Goal: Find specific page/section: Find specific page/section

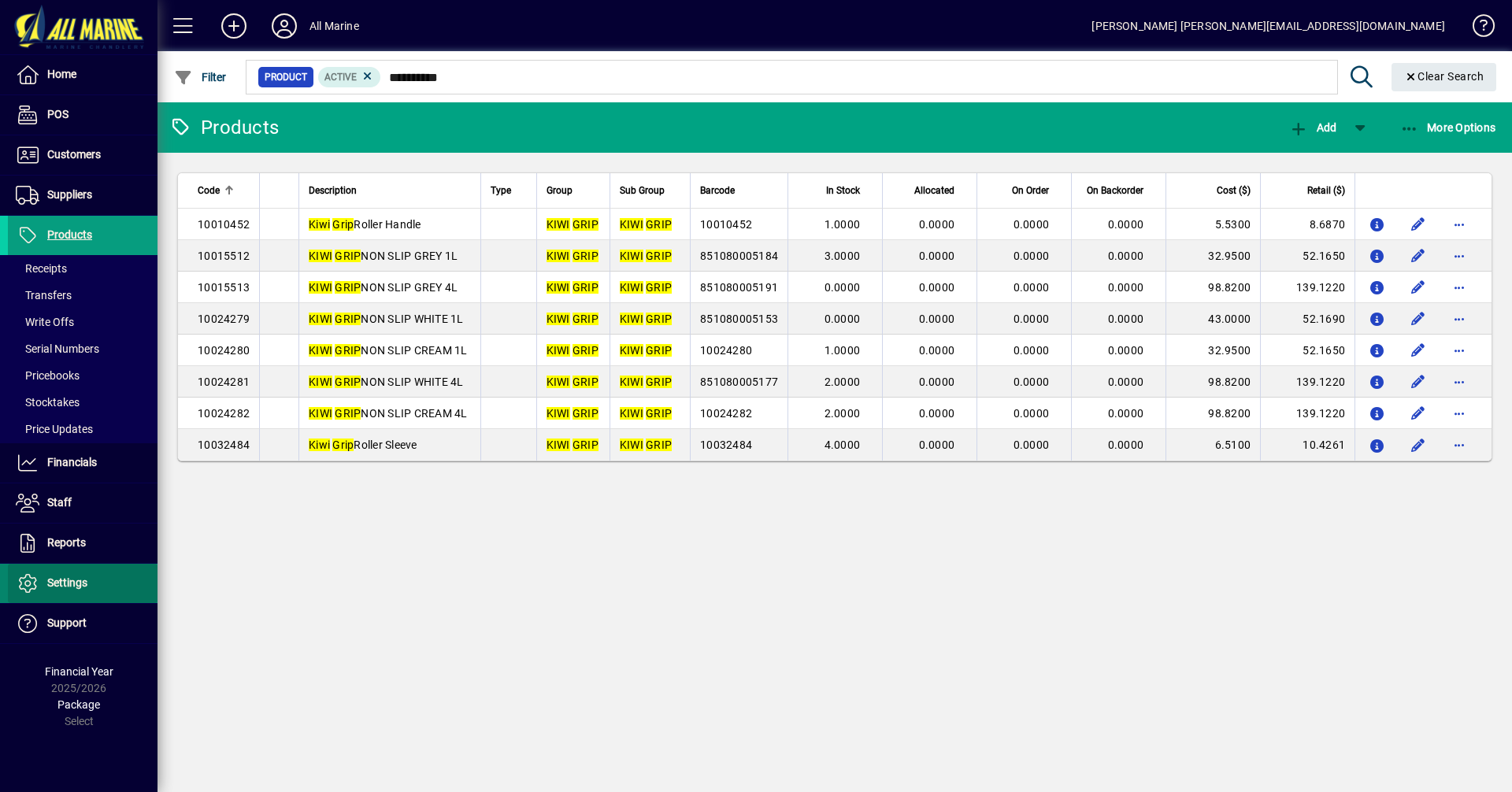
click at [79, 571] on span at bounding box center [83, 583] width 150 height 37
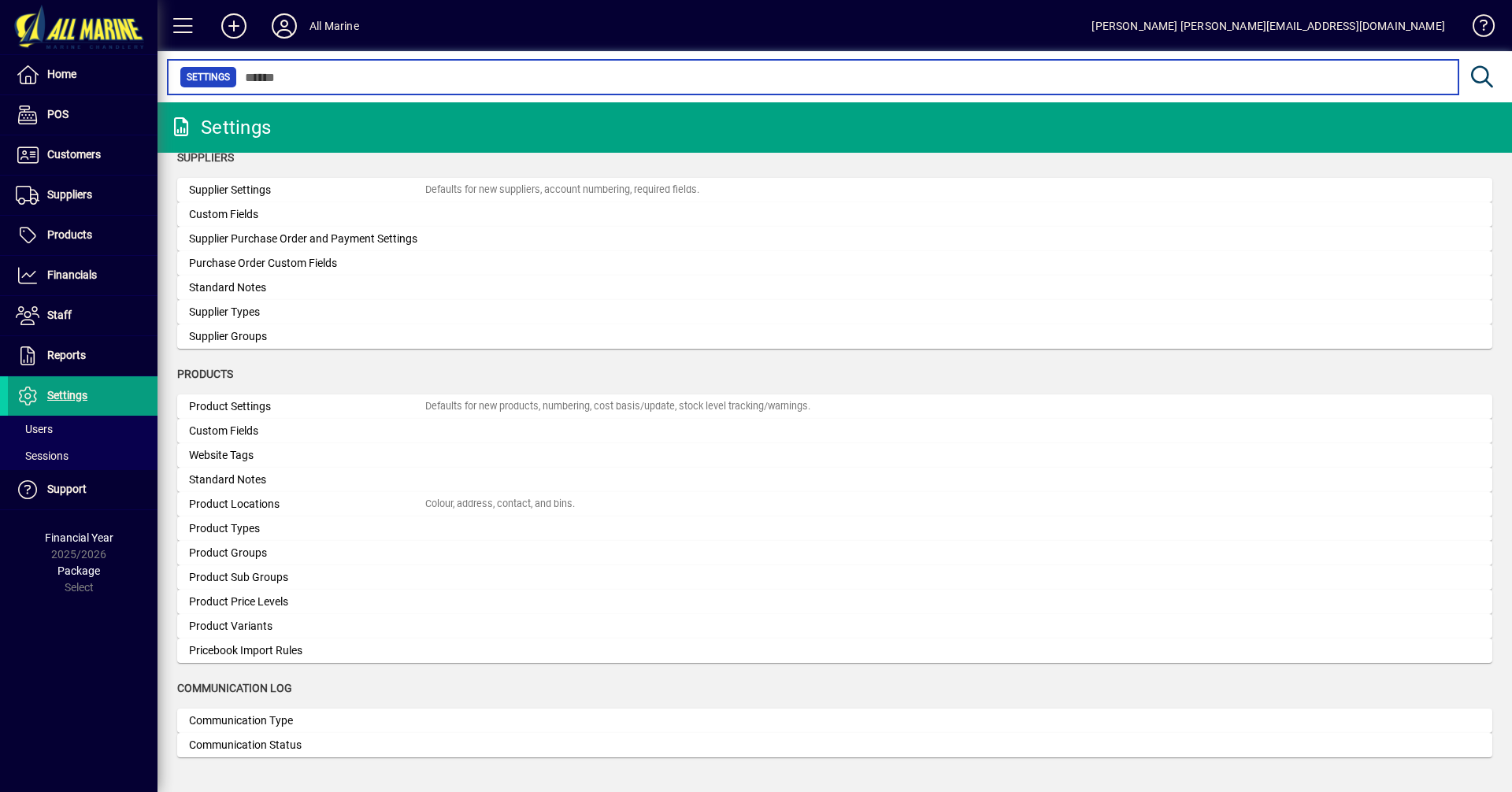
scroll to position [1308, 0]
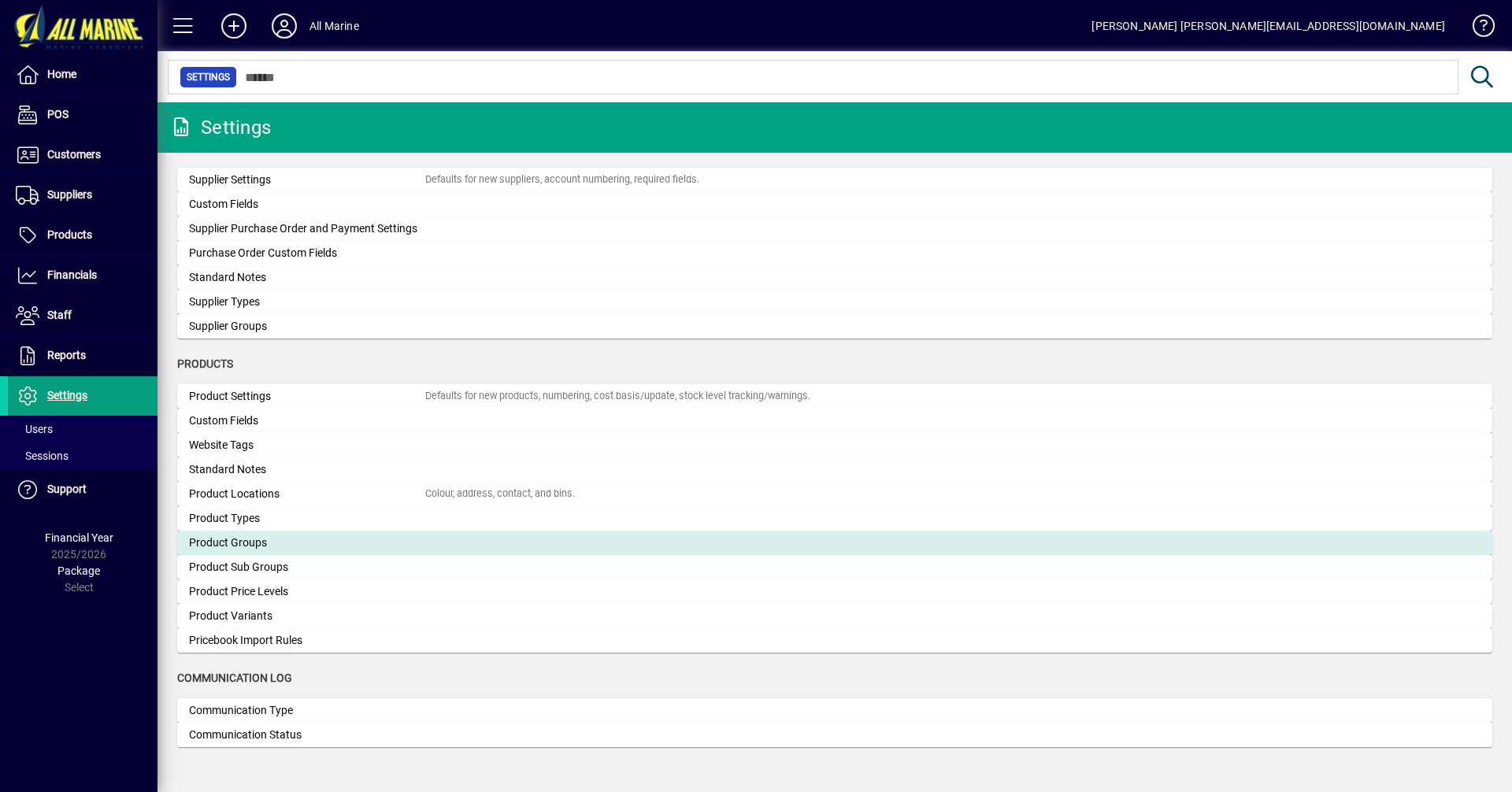
click at [246, 539] on div "Product Groups" at bounding box center [307, 543] width 237 height 17
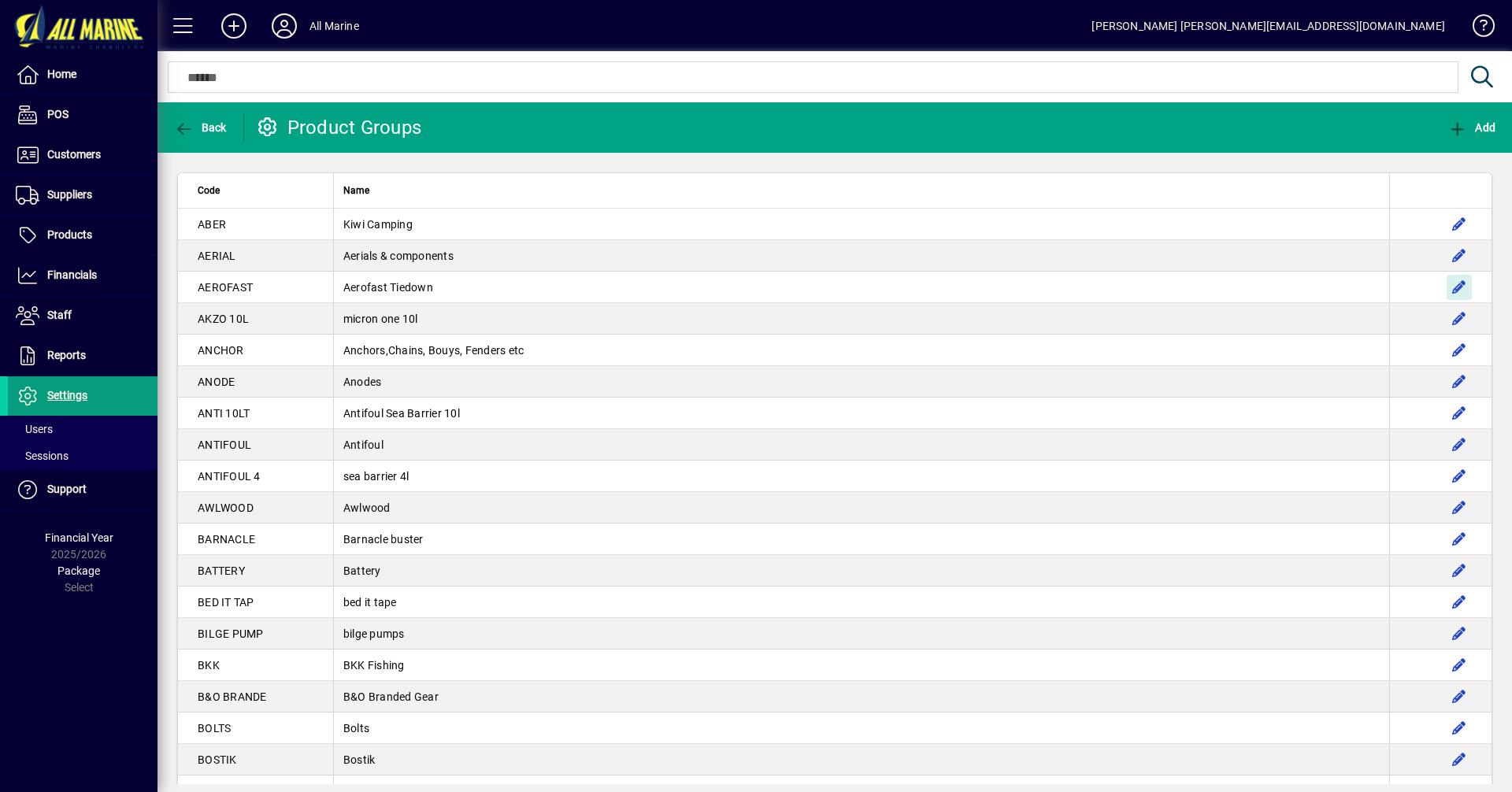
drag, startPoint x: 1431, startPoint y: 290, endPoint x: 1511, endPoint y: 291, distance: 80.0
click at [1511, 291] on app-page-flat "Code Name ABER Kiwi Camping AERIAL Aerials & components AEROFAST Aerofast Tiedo…" at bounding box center [835, 469] width 1354 height 632
click at [199, 124] on span "Back" at bounding box center [200, 127] width 53 height 13
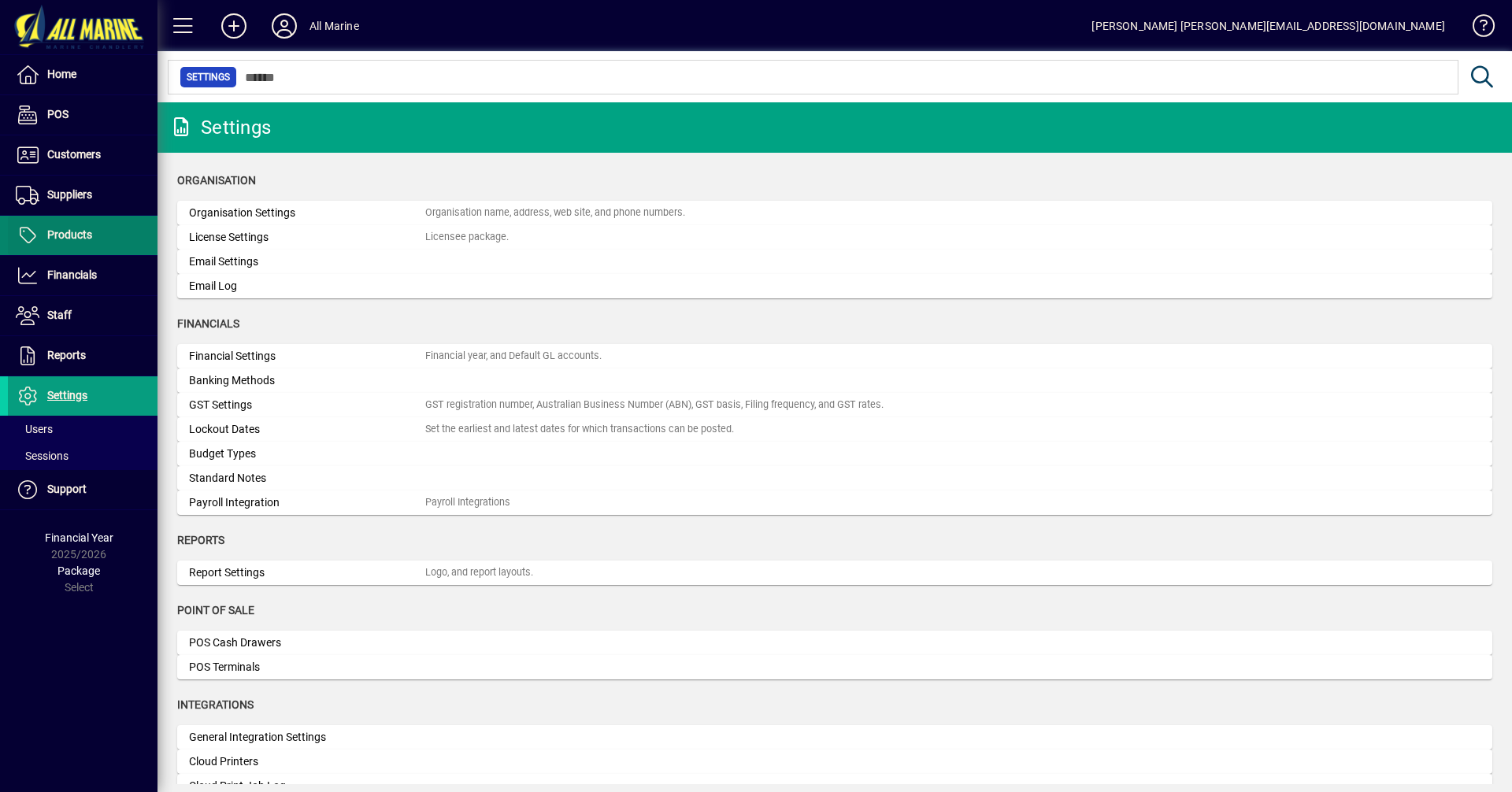
click at [90, 229] on span "Products" at bounding box center [69, 235] width 45 height 13
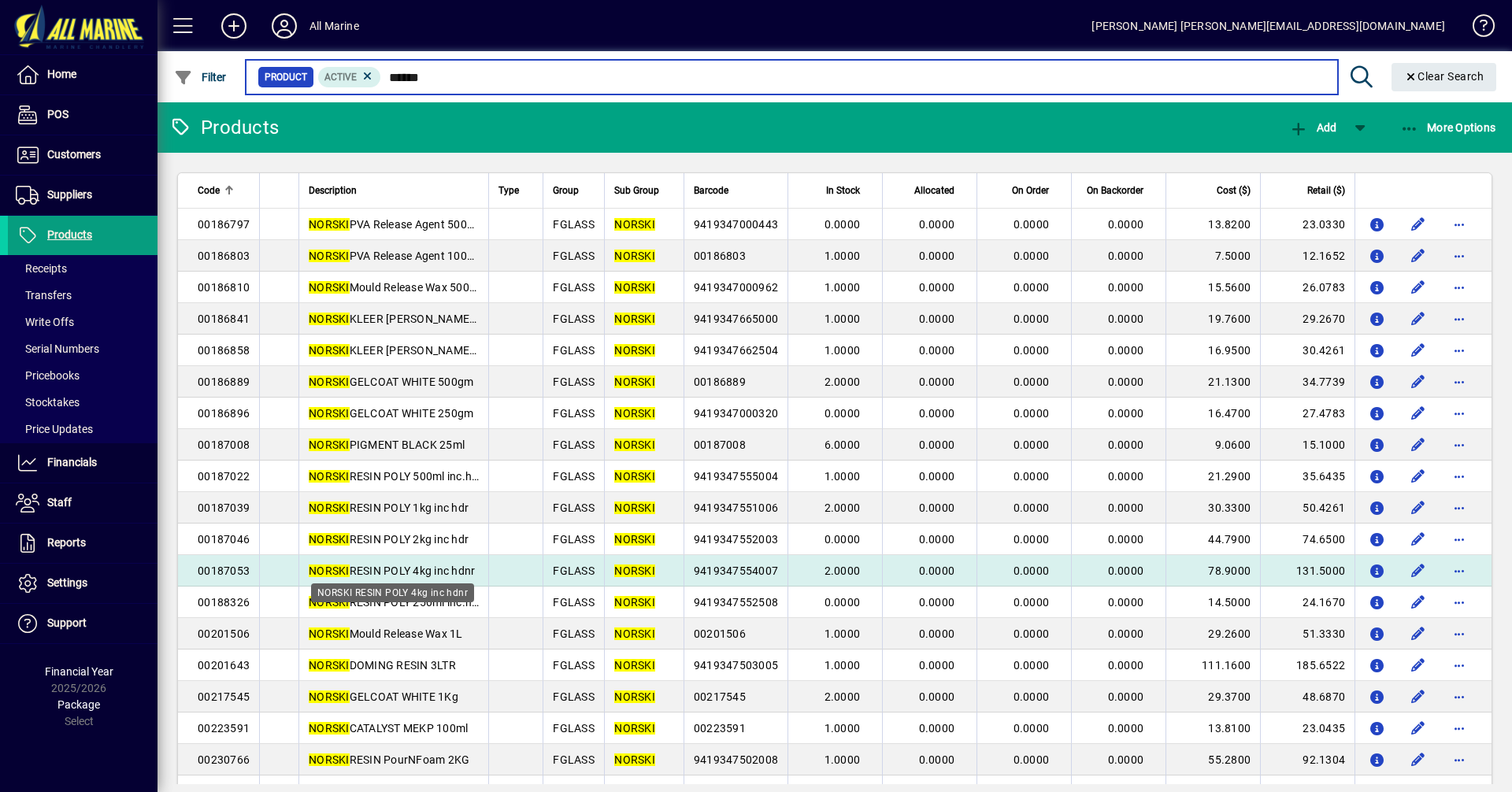
type input "******"
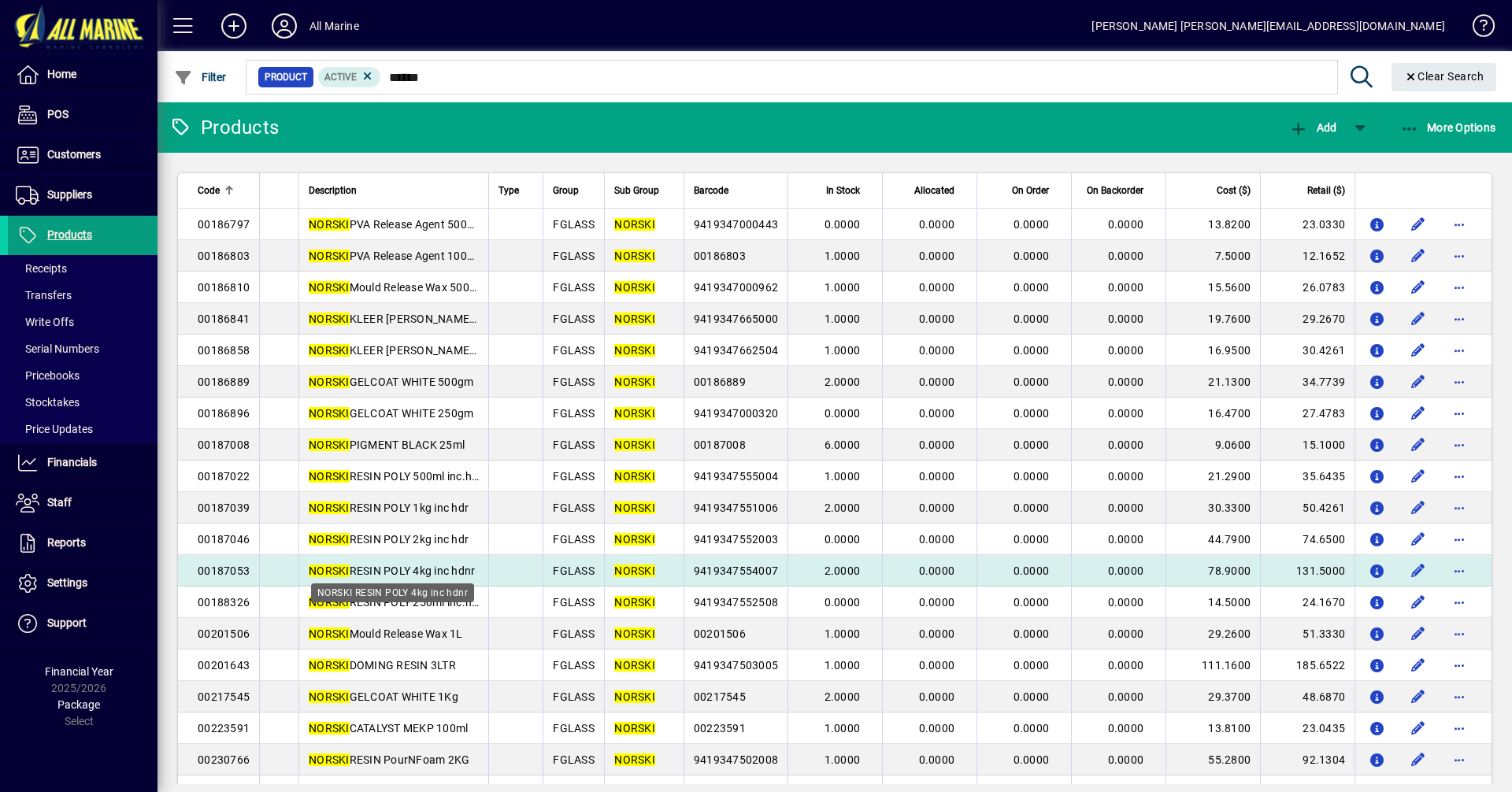
click at [408, 572] on span "NORSKI RESIN POLY 4kg inc hdnr" at bounding box center [391, 571] width 166 height 13
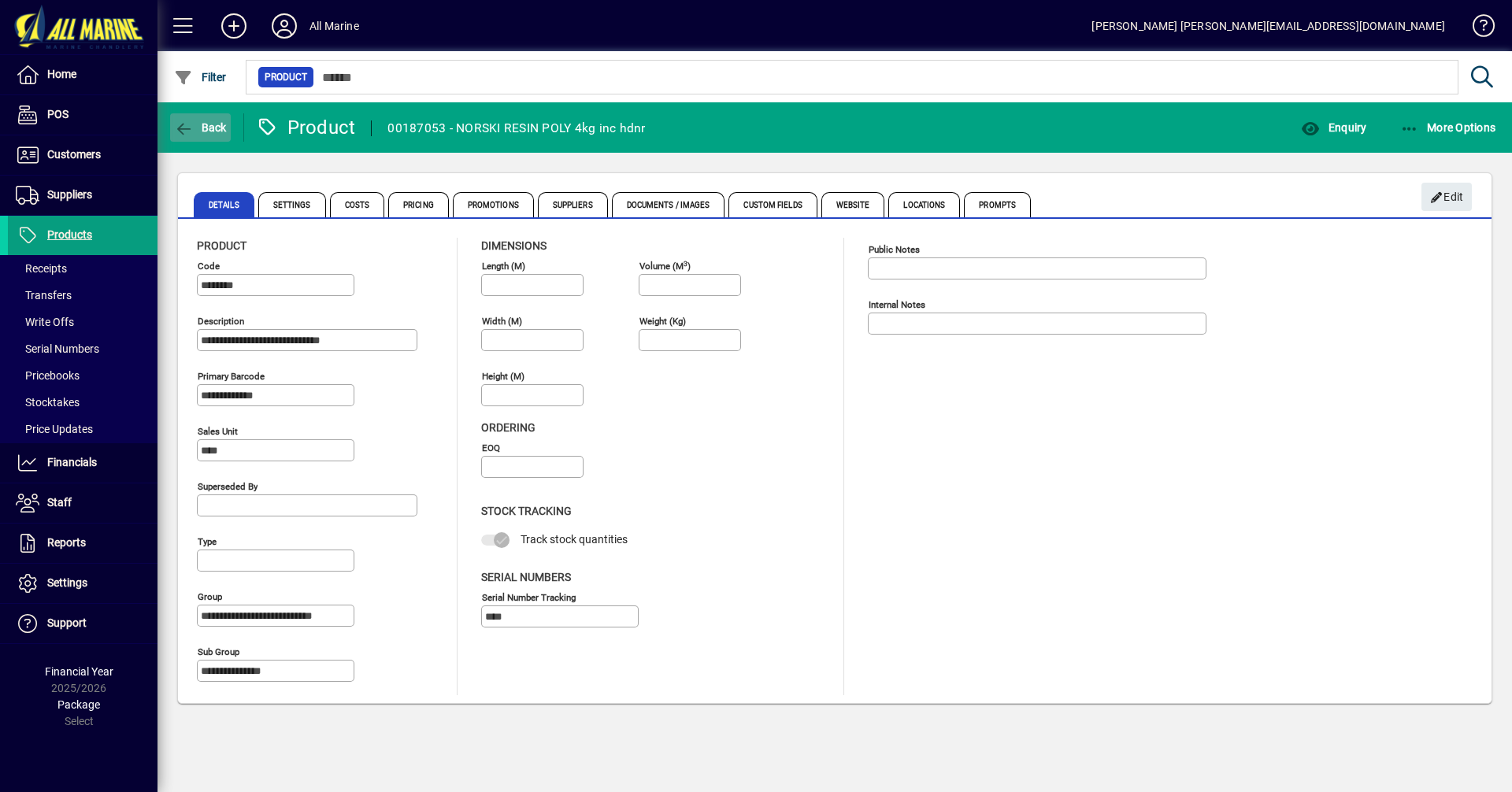
click at [208, 121] on span "Back" at bounding box center [200, 127] width 53 height 13
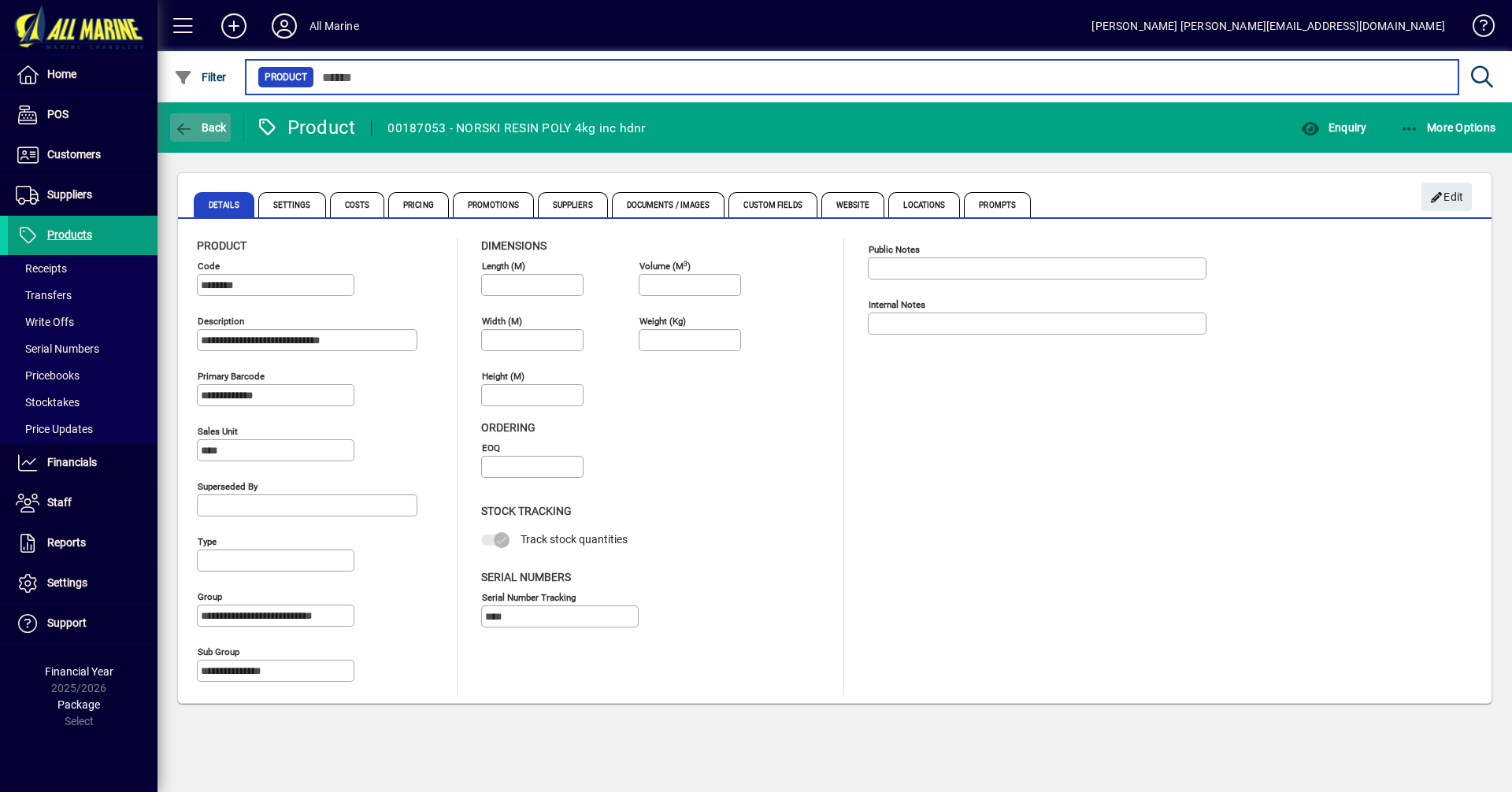
type input "******"
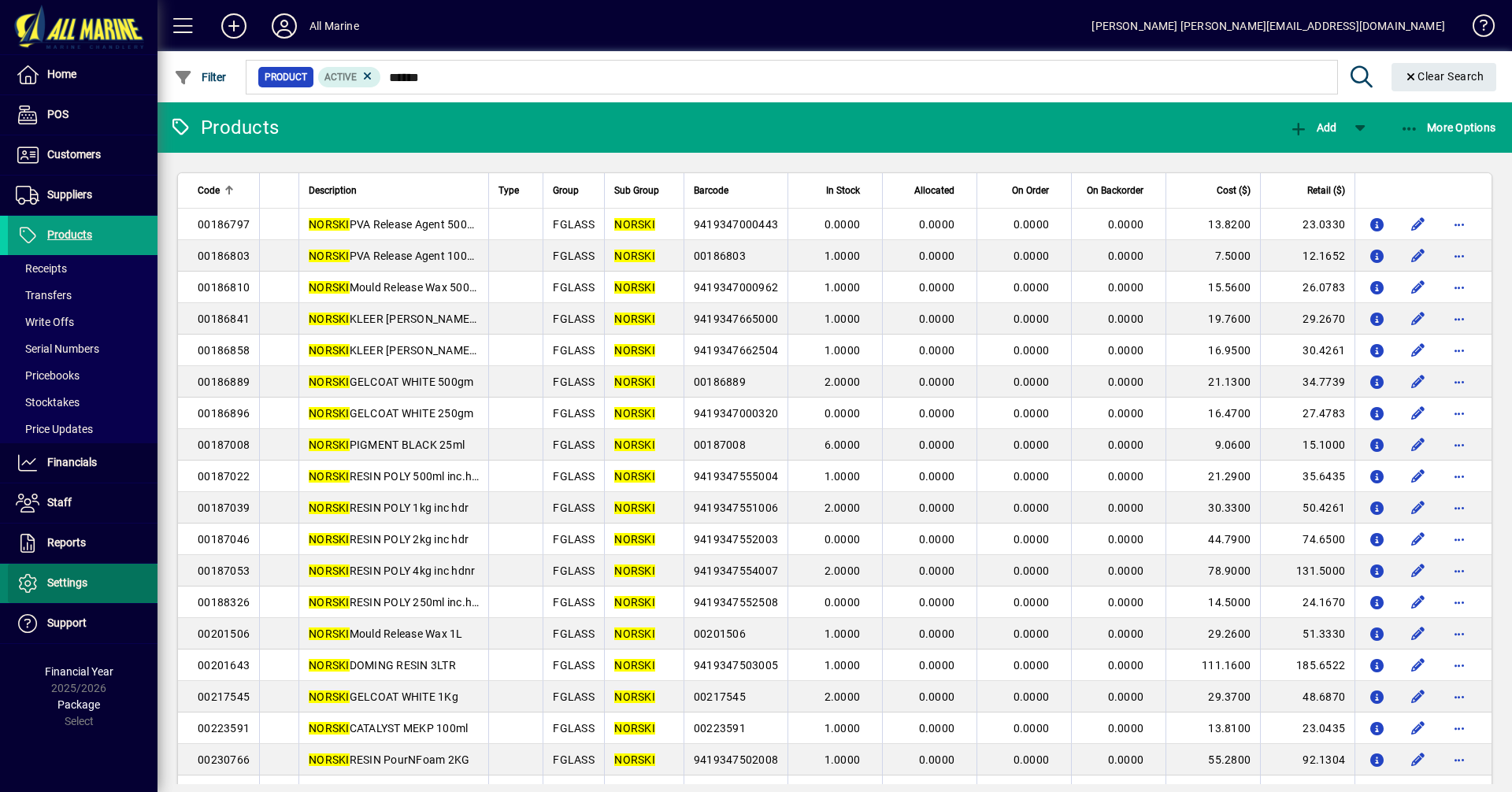
click at [80, 585] on span "Settings" at bounding box center [67, 583] width 40 height 13
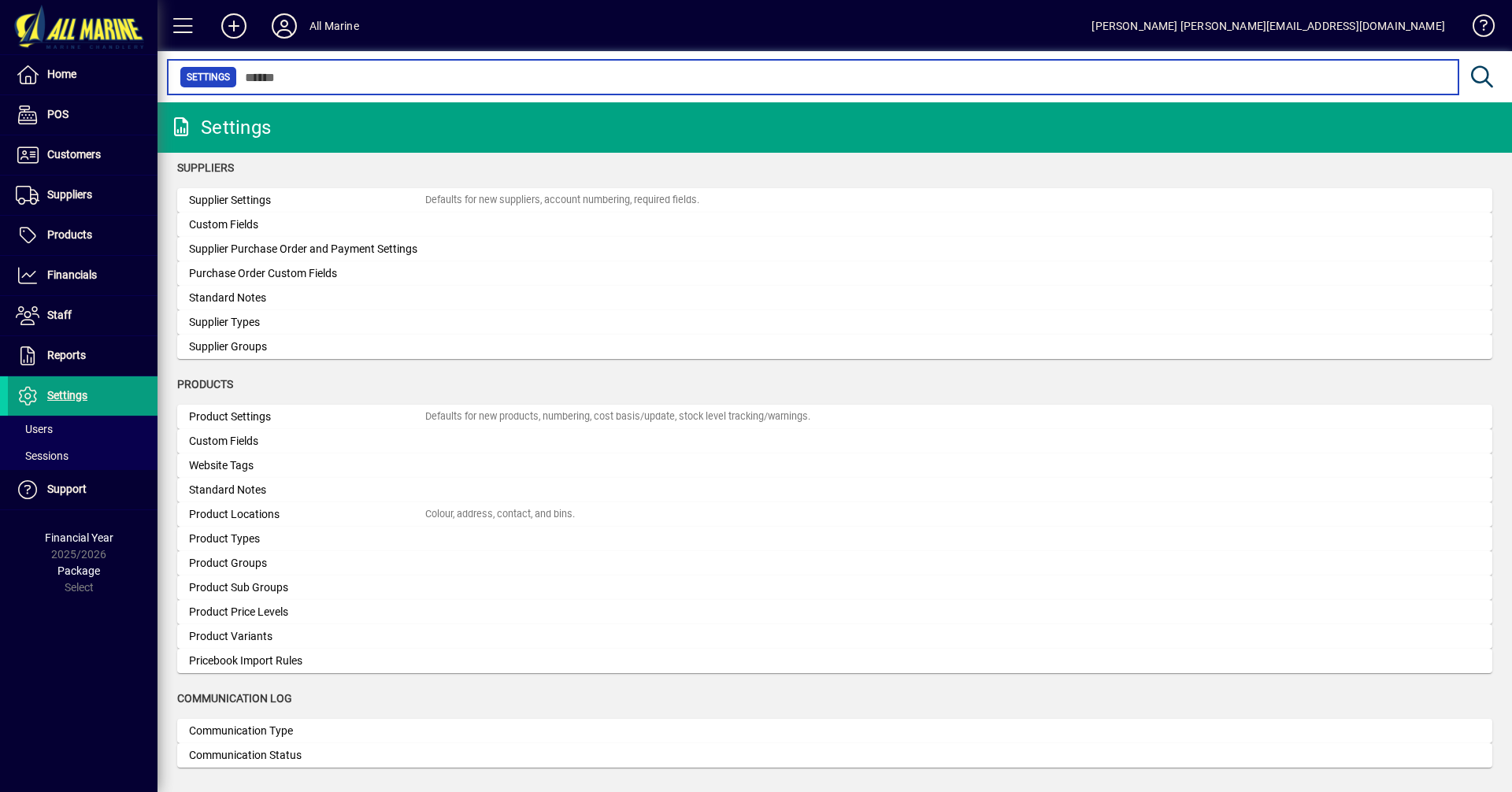
scroll to position [1308, 0]
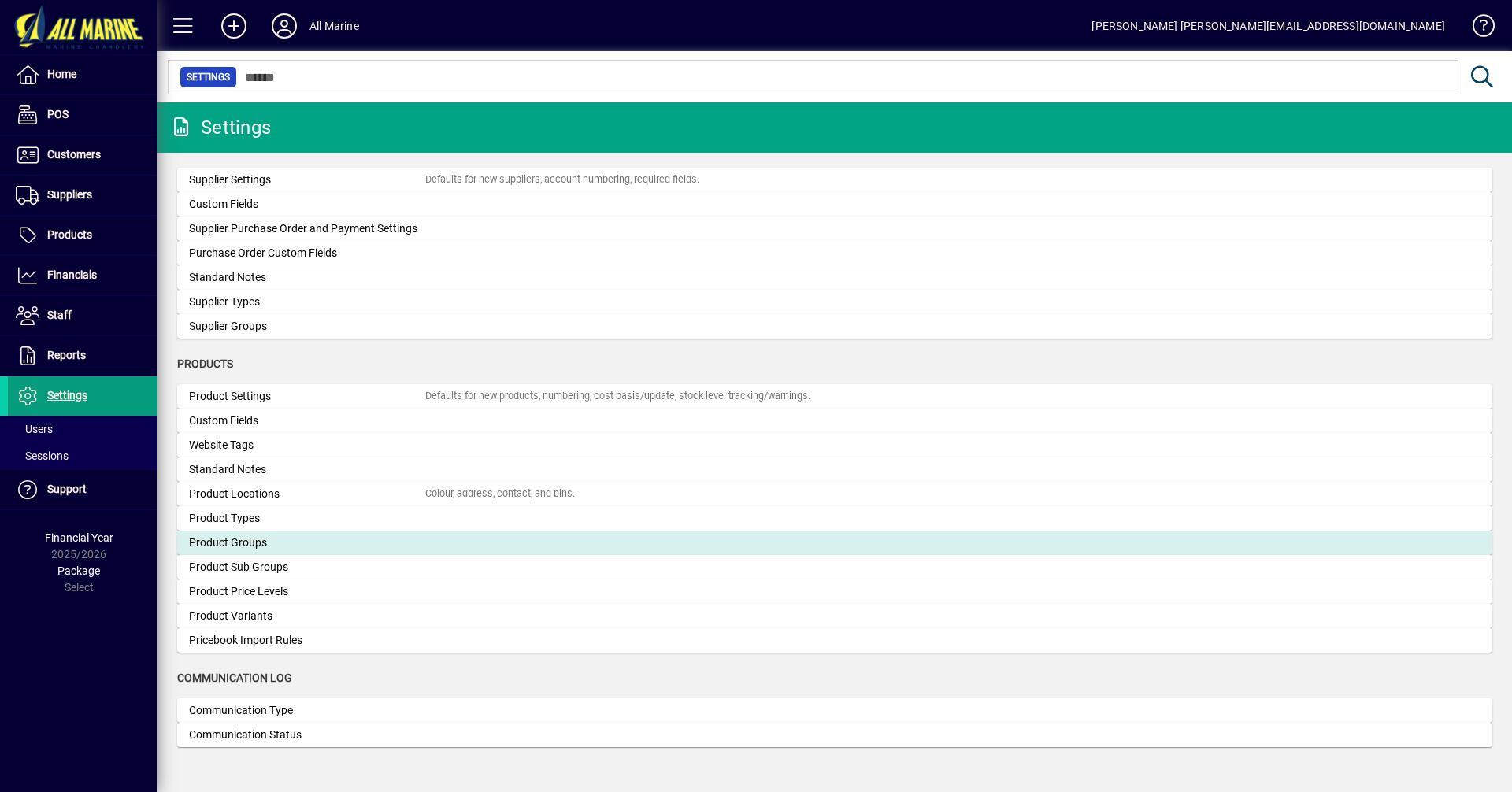
click at [263, 539] on div "Product Groups" at bounding box center [307, 543] width 237 height 17
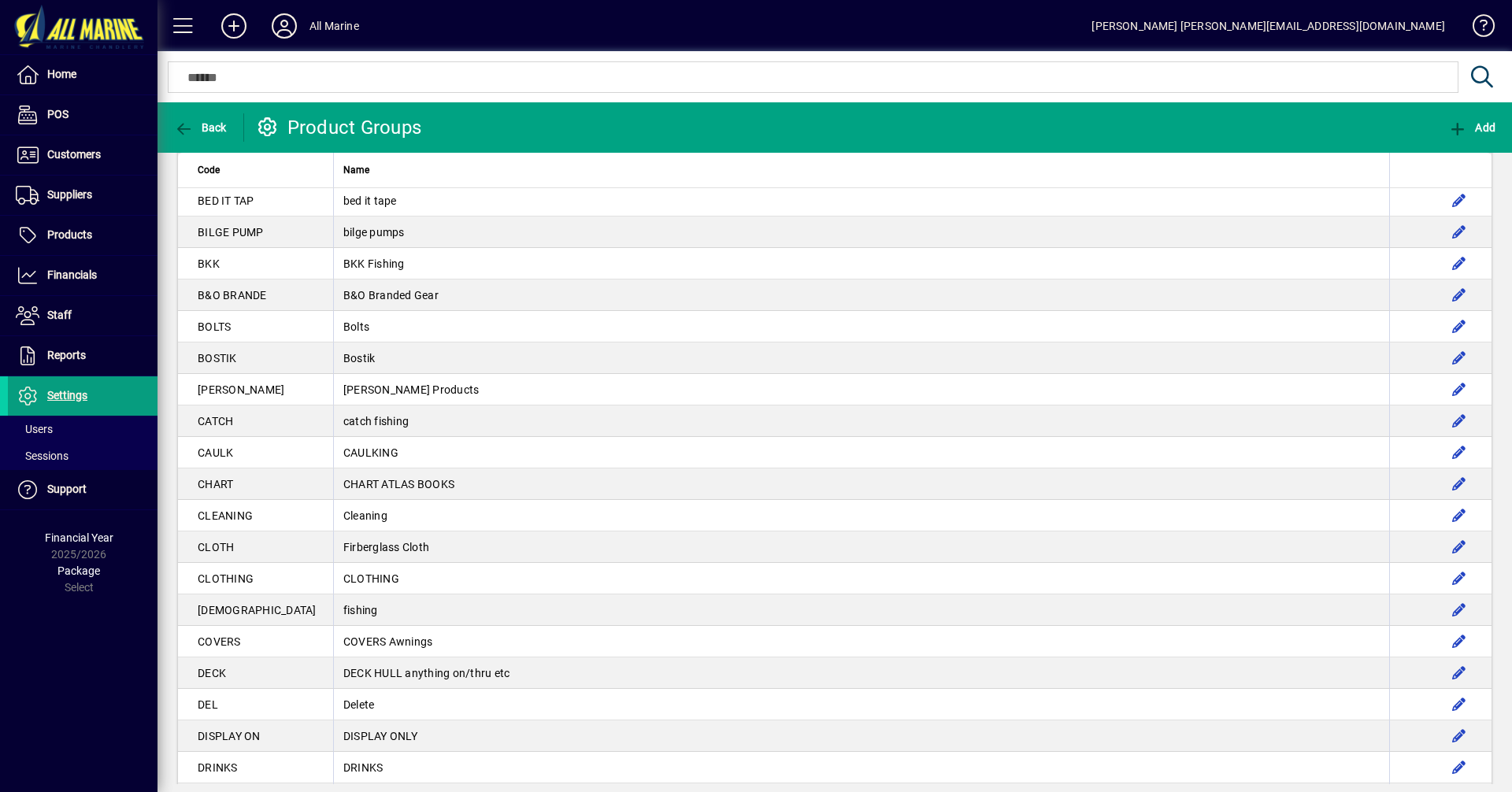
scroll to position [456, 0]
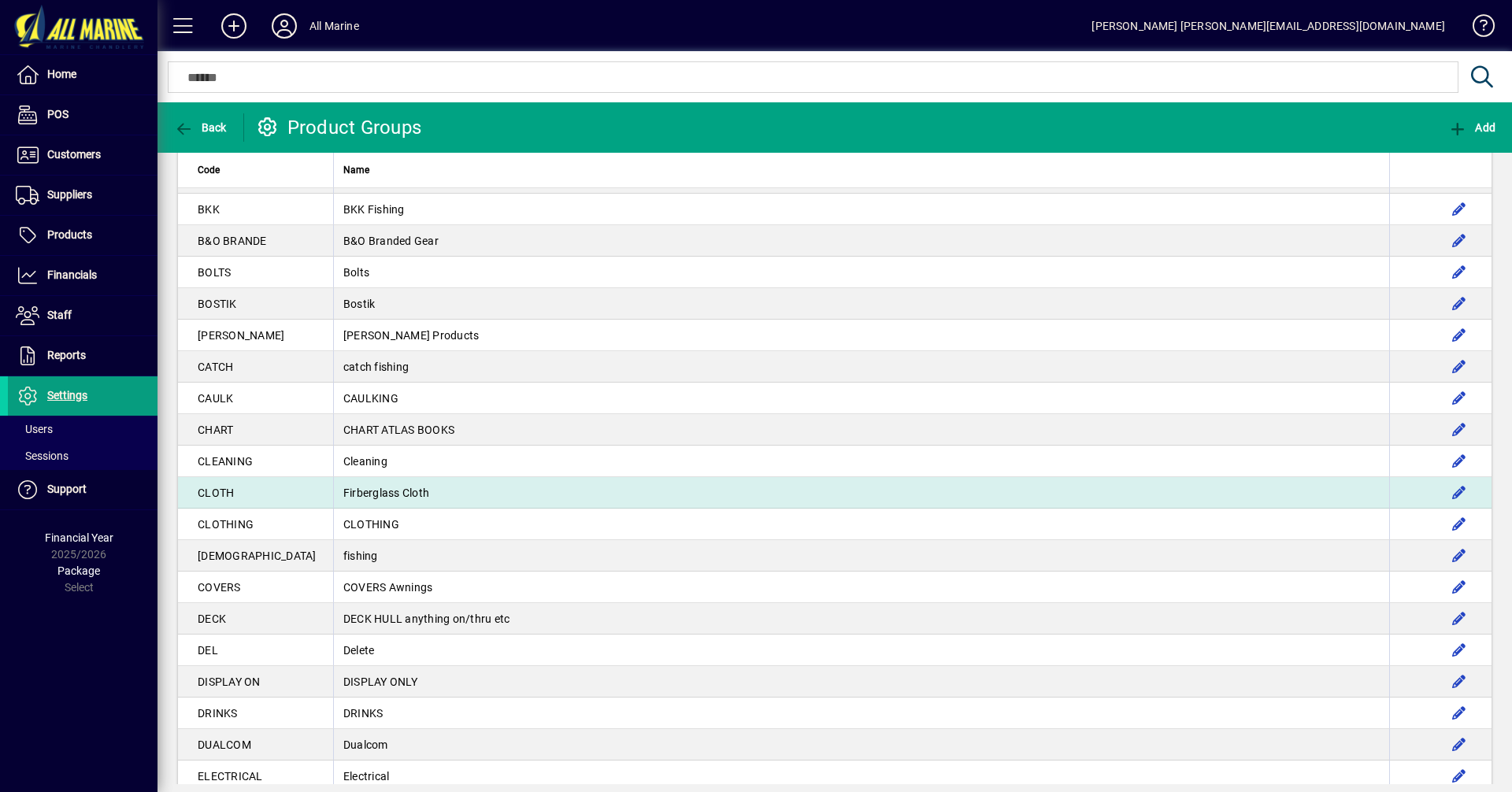
click at [349, 491] on td "Firberglass Cloth" at bounding box center [861, 493] width 1056 height 32
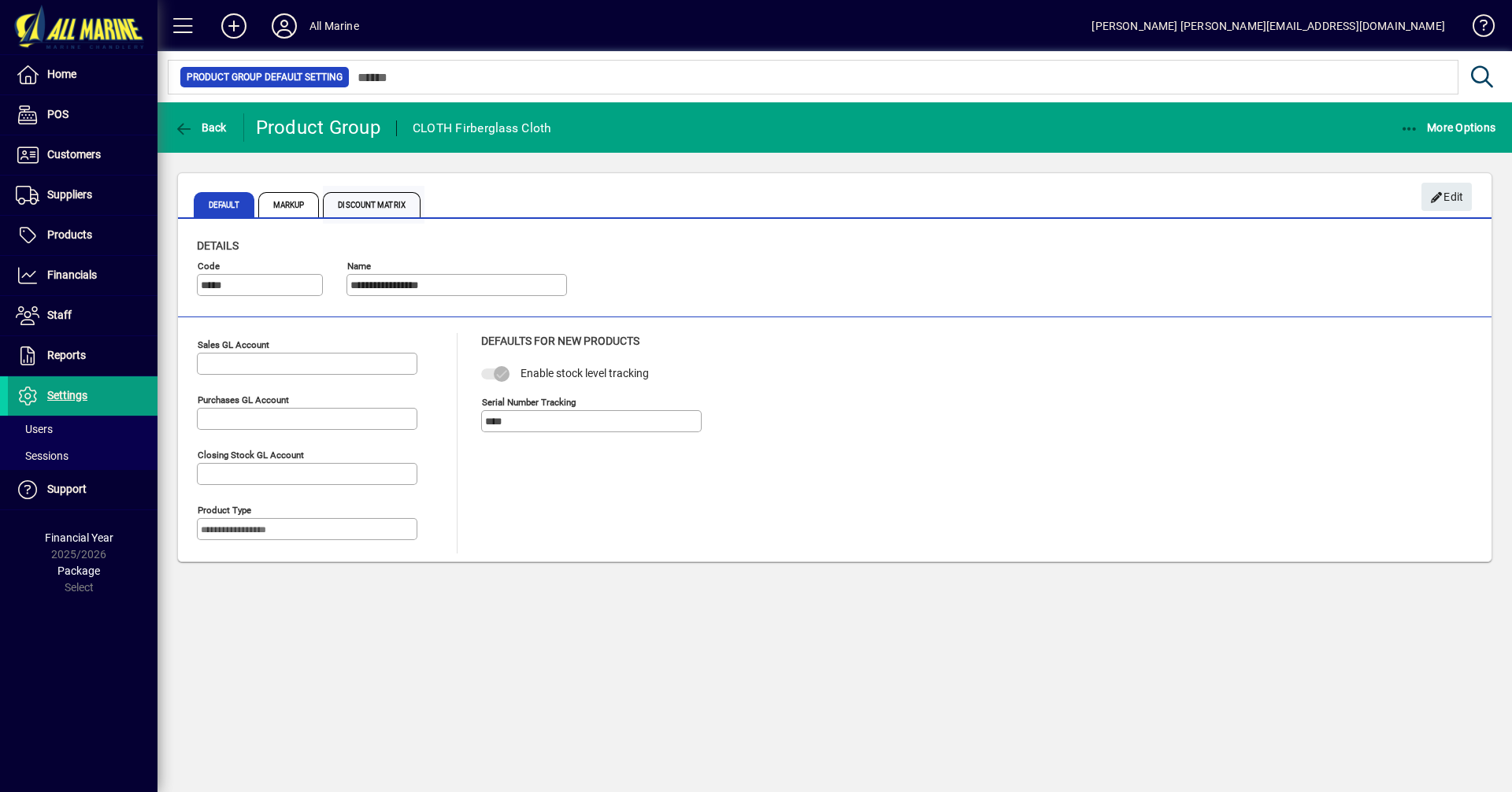
click at [364, 210] on span "Discount Matrix" at bounding box center [371, 205] width 98 height 25
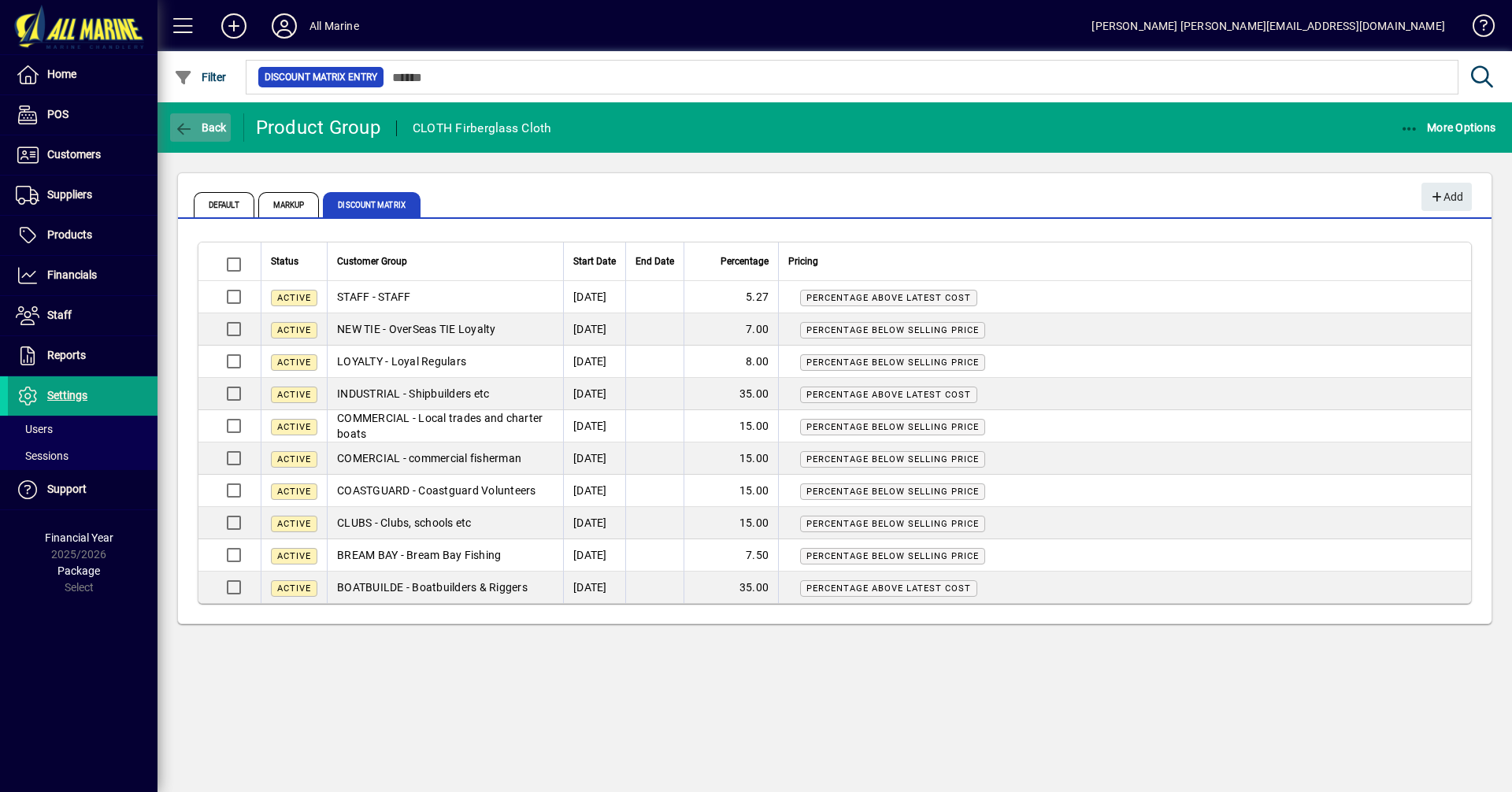
click at [210, 126] on span "Back" at bounding box center [200, 127] width 53 height 13
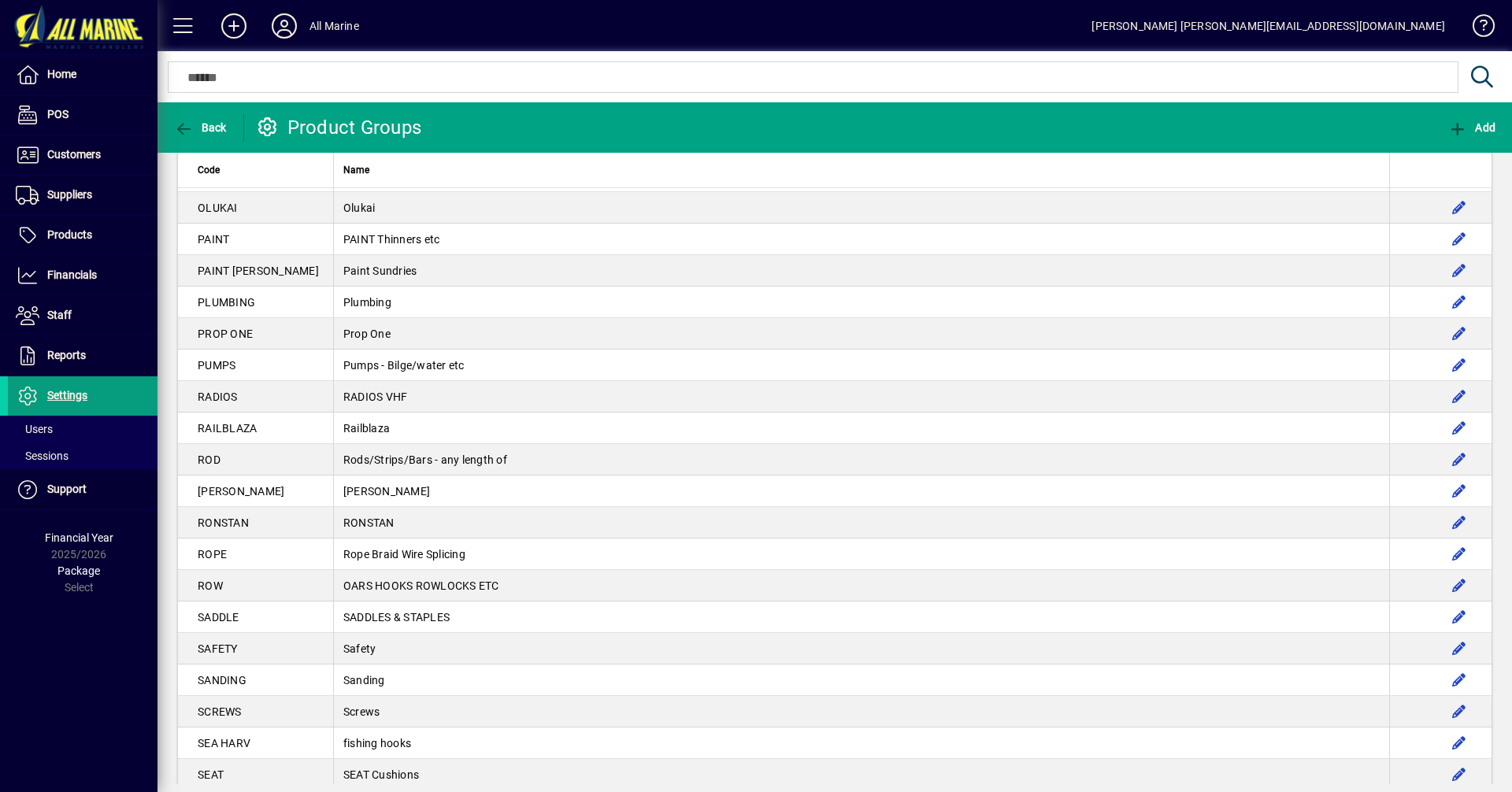
scroll to position [2374, 0]
